Goal: Use online tool/utility

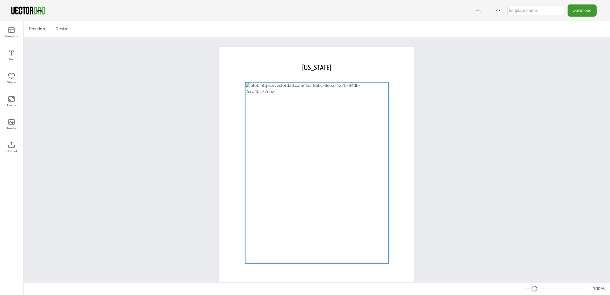
click at [267, 107] on div at bounding box center [316, 172] width 143 height 181
click at [269, 108] on div at bounding box center [316, 172] width 143 height 181
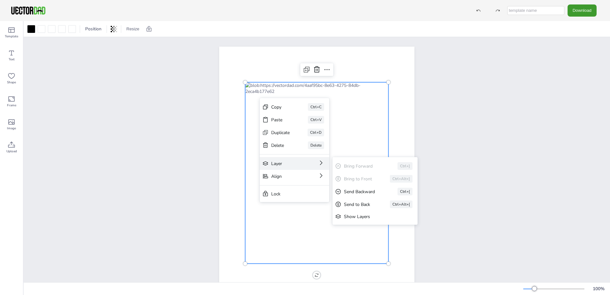
click at [300, 161] on div "Layer Bring Forward Ctrl+] Bring to Front Ctrl+Alt+] Send Backward Ctrl+[ Send …" at bounding box center [295, 163] width 70 height 13
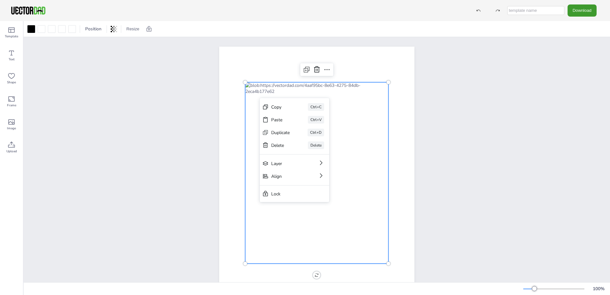
click at [196, 158] on div "[DOMAIN_NAME] [US_STATE]" at bounding box center [317, 172] width 250 height 271
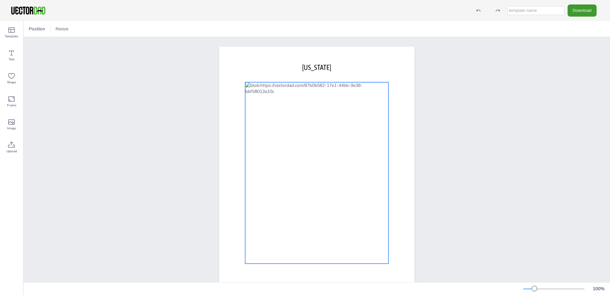
click at [261, 108] on div at bounding box center [316, 172] width 143 height 181
click at [273, 107] on div at bounding box center [316, 172] width 143 height 181
click at [266, 136] on div at bounding box center [316, 172] width 143 height 181
click at [269, 99] on div at bounding box center [316, 172] width 143 height 181
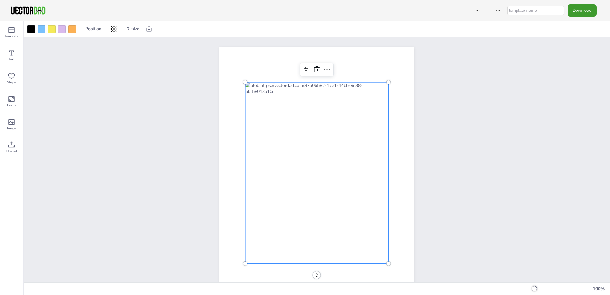
click at [269, 99] on div at bounding box center [316, 172] width 143 height 181
click at [268, 138] on div at bounding box center [316, 172] width 143 height 181
click at [59, 30] on div at bounding box center [62, 29] width 8 height 8
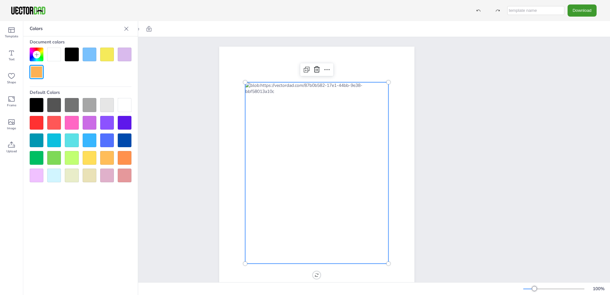
click at [152, 67] on div "[DOMAIN_NAME] [US_STATE]" at bounding box center [317, 172] width 586 height 271
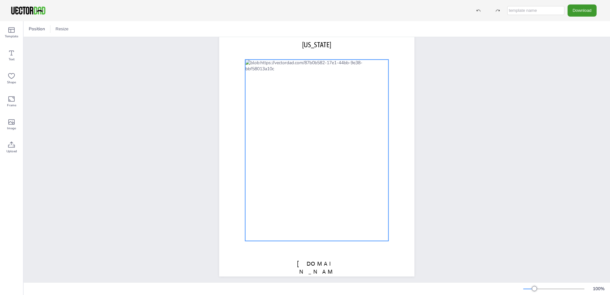
scroll to position [31, 0]
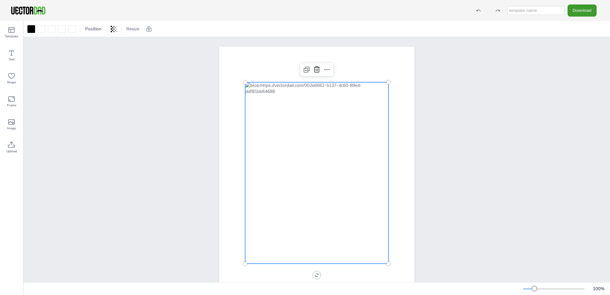
click at [281, 97] on div at bounding box center [316, 172] width 143 height 181
click at [277, 100] on div at bounding box center [316, 172] width 143 height 181
click at [307, 71] on icon at bounding box center [307, 70] width 8 height 8
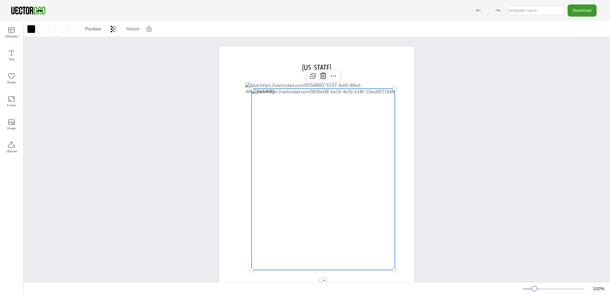
click at [321, 75] on icon at bounding box center [323, 76] width 8 height 8
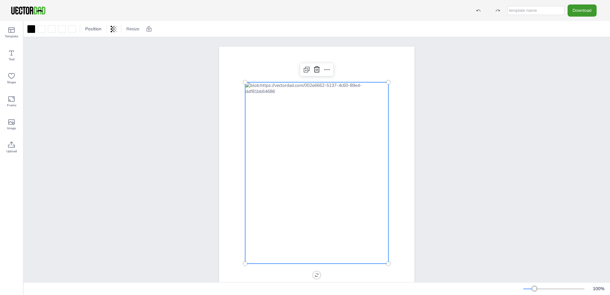
drag, startPoint x: 256, startPoint y: 98, endPoint x: 260, endPoint y: 98, distance: 4.5
click at [259, 98] on div at bounding box center [316, 172] width 143 height 181
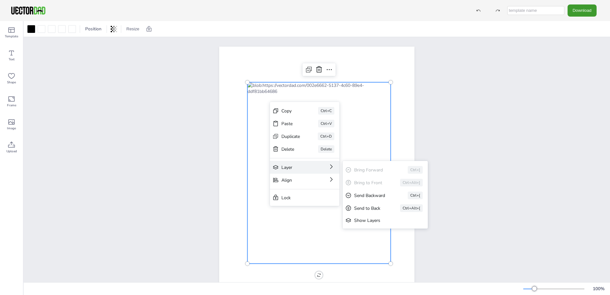
click at [290, 165] on div "Layer" at bounding box center [295, 167] width 29 height 6
click at [378, 217] on div "Show Layers" at bounding box center [380, 220] width 53 height 6
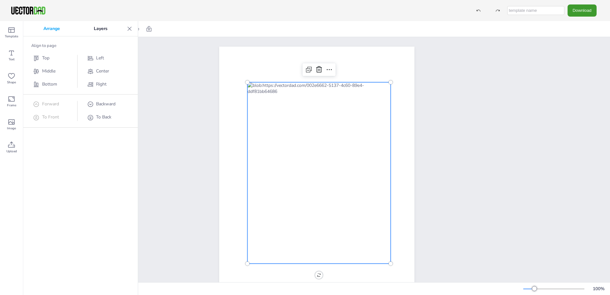
click at [294, 130] on div at bounding box center [318, 172] width 143 height 181
click at [300, 139] on div at bounding box center [318, 172] width 143 height 181
click at [354, 155] on div at bounding box center [318, 172] width 143 height 181
click at [372, 167] on div at bounding box center [318, 172] width 143 height 181
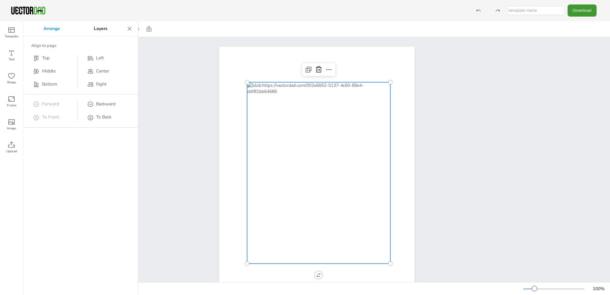
click at [372, 167] on div at bounding box center [318, 172] width 143 height 181
click at [373, 195] on div at bounding box center [318, 172] width 143 height 181
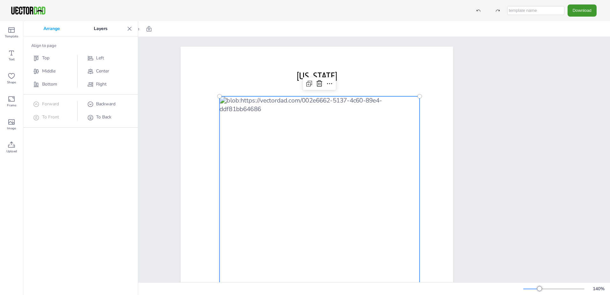
drag, startPoint x: 242, startPoint y: 126, endPoint x: 246, endPoint y: 127, distance: 4.2
click at [246, 127] on div at bounding box center [319, 222] width 200 height 253
click at [246, 127] on div at bounding box center [324, 222] width 200 height 253
click at [249, 126] on div at bounding box center [324, 222] width 200 height 253
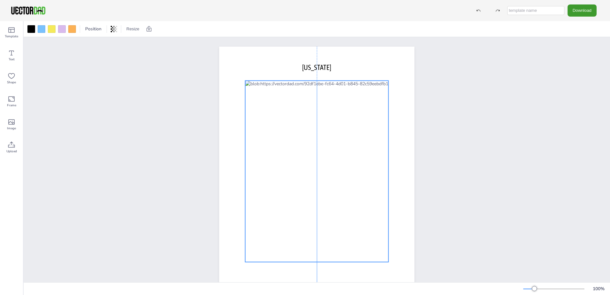
click at [276, 96] on div at bounding box center [316, 171] width 143 height 181
click at [277, 95] on div at bounding box center [316, 171] width 143 height 181
click at [277, 95] on div at bounding box center [316, 172] width 143 height 181
click at [278, 96] on div at bounding box center [316, 172] width 143 height 181
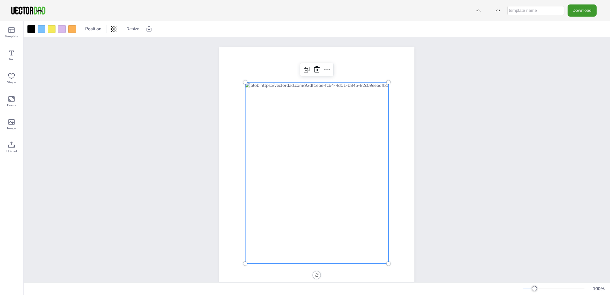
click at [278, 96] on div at bounding box center [316, 172] width 143 height 181
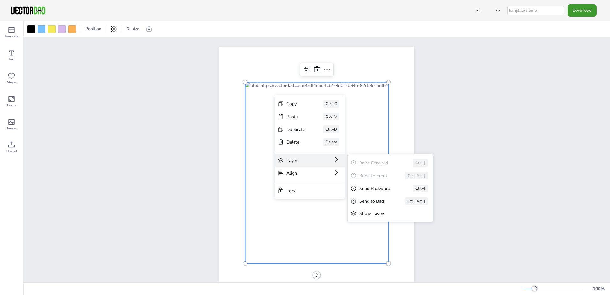
click at [319, 161] on div "Layer Bring Forward Ctrl+] Bring to Front Ctrl+Alt+] Send Backward Ctrl+[ Send …" at bounding box center [310, 160] width 70 height 13
click at [370, 214] on div "Show Layers" at bounding box center [385, 213] width 53 height 6
